Goal: Transaction & Acquisition: Purchase product/service

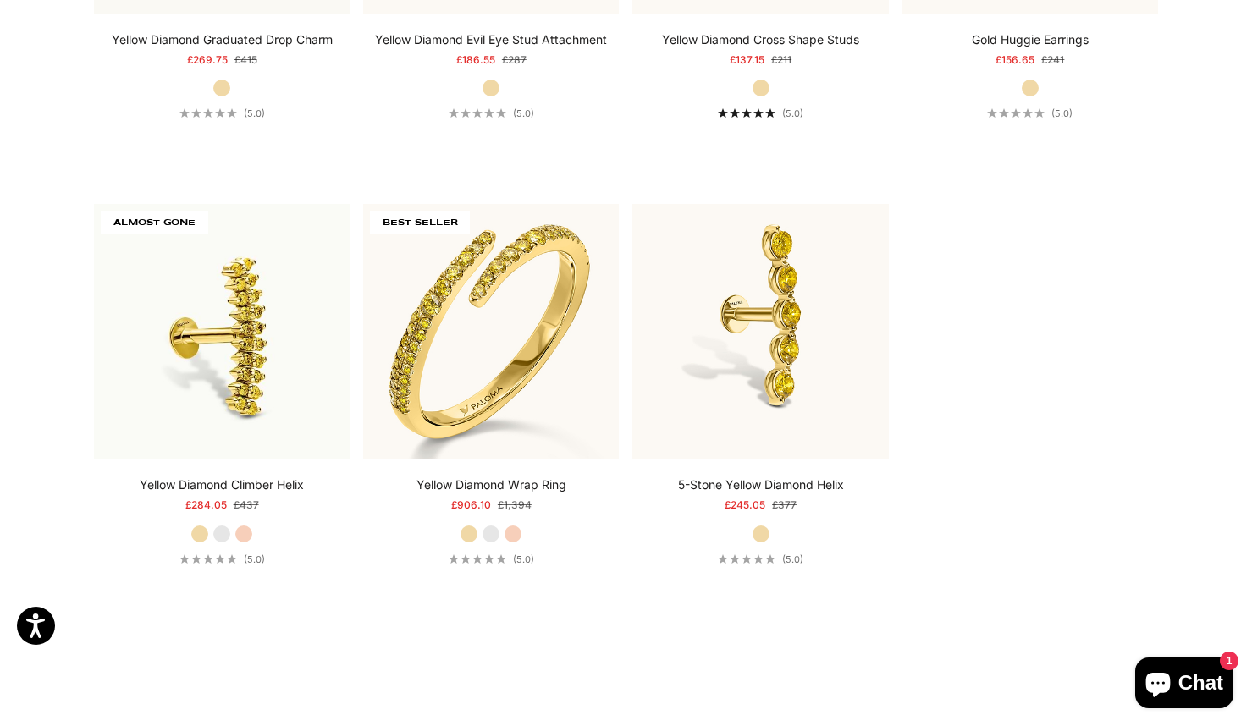
scroll to position [5080, 0]
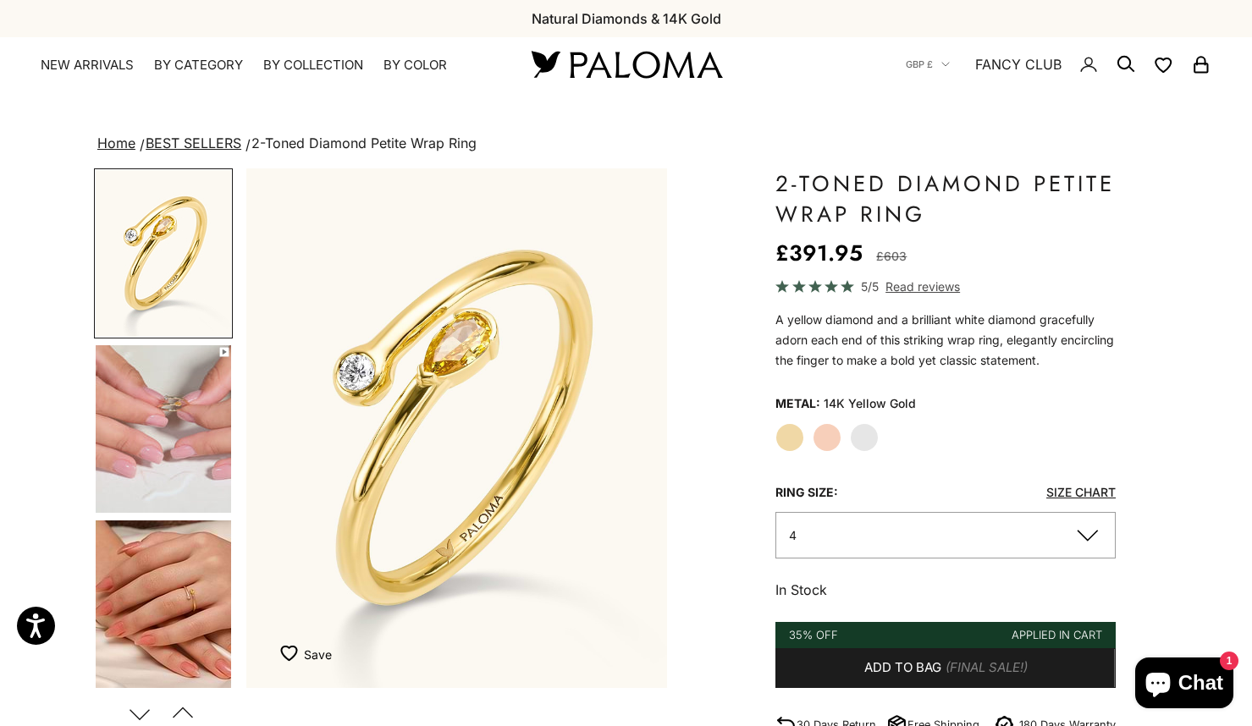
click at [869, 431] on label "White Gold" at bounding box center [864, 437] width 29 height 29
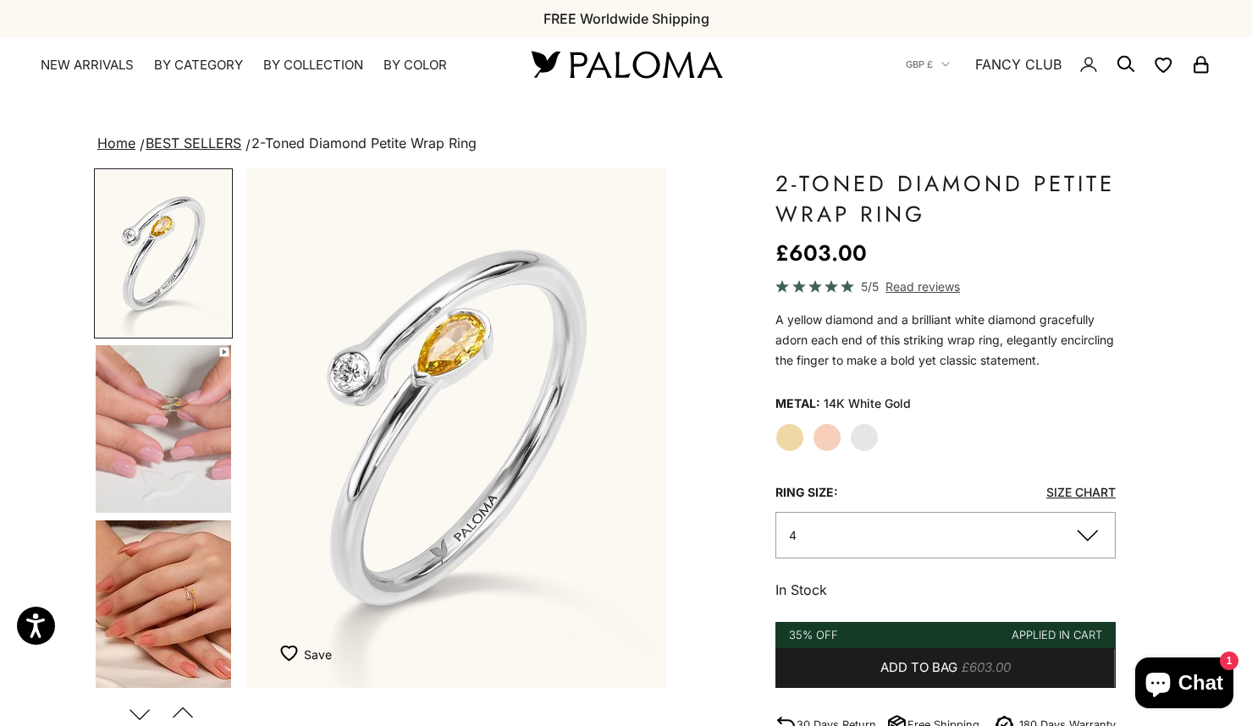
click at [827, 443] on label "Rose Gold" at bounding box center [827, 437] width 29 height 29
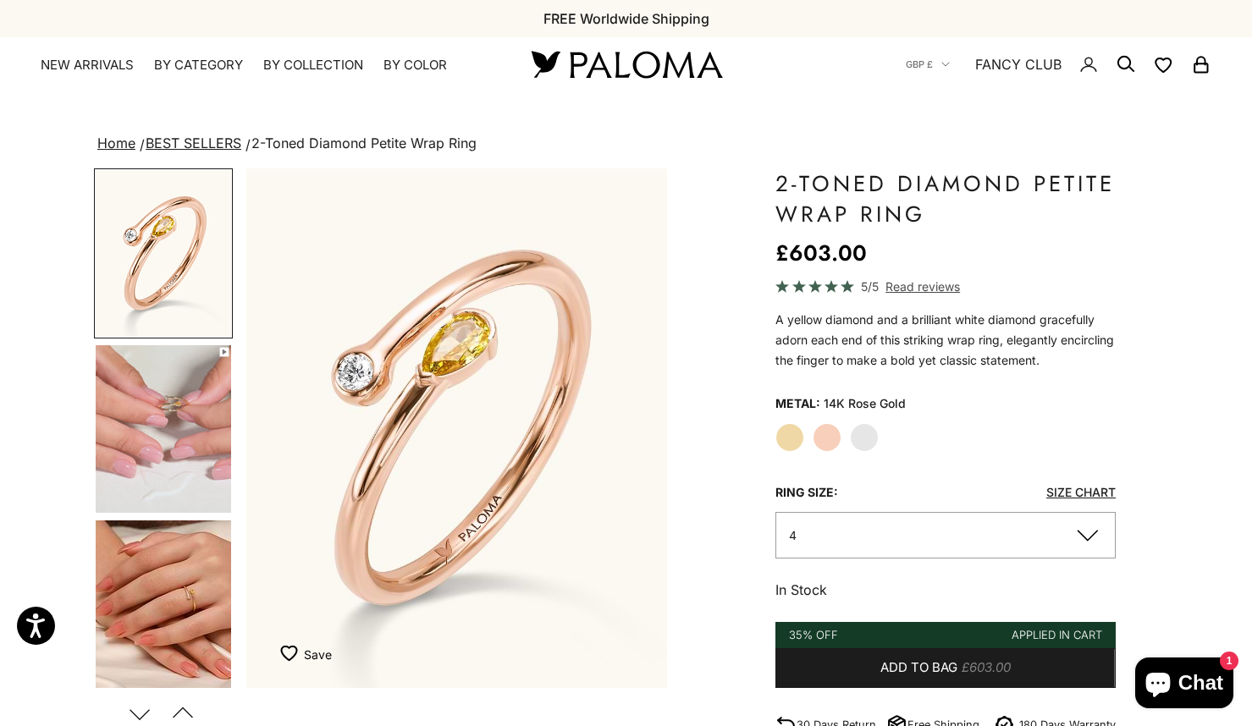
click at [781, 437] on label "Yellow Gold" at bounding box center [789, 437] width 29 height 29
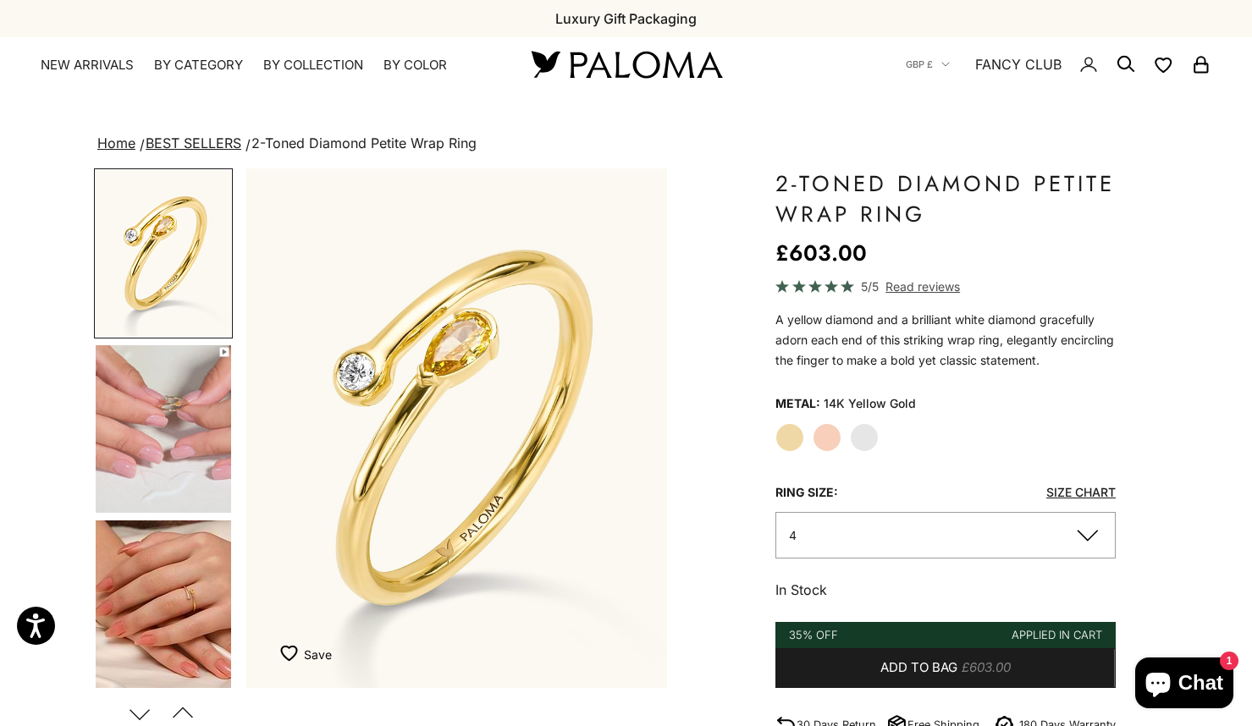
click at [869, 441] on label "White Gold" at bounding box center [864, 437] width 29 height 29
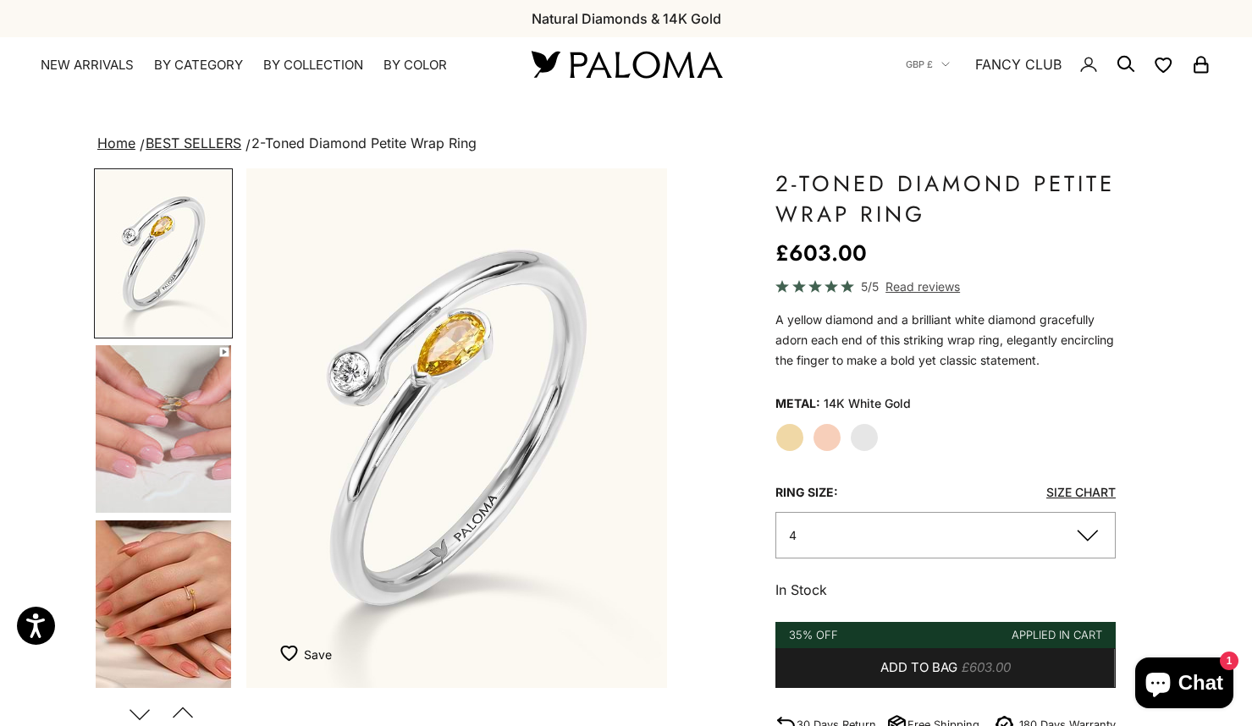
click at [1020, 524] on button "4" at bounding box center [945, 535] width 340 height 47
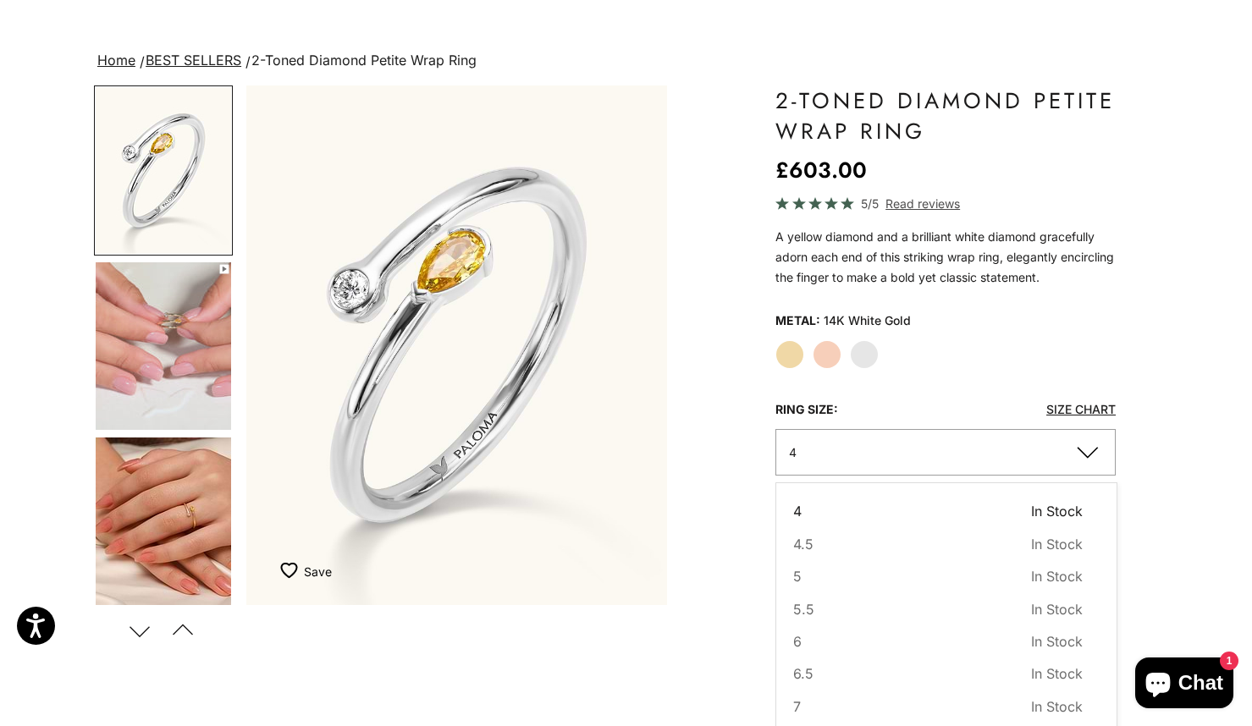
scroll to position [254, 0]
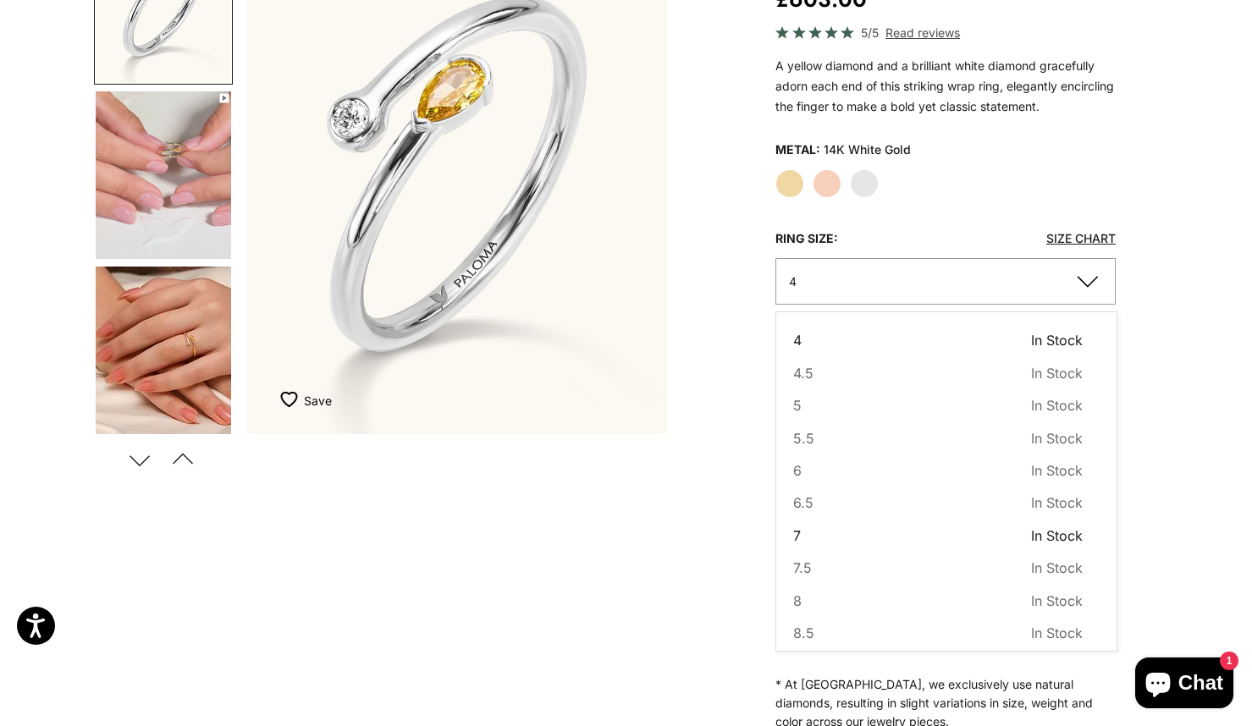
click at [842, 536] on button "7 In Stock Sold out" at bounding box center [938, 536] width 290 height 22
